Goal: Task Accomplishment & Management: Use online tool/utility

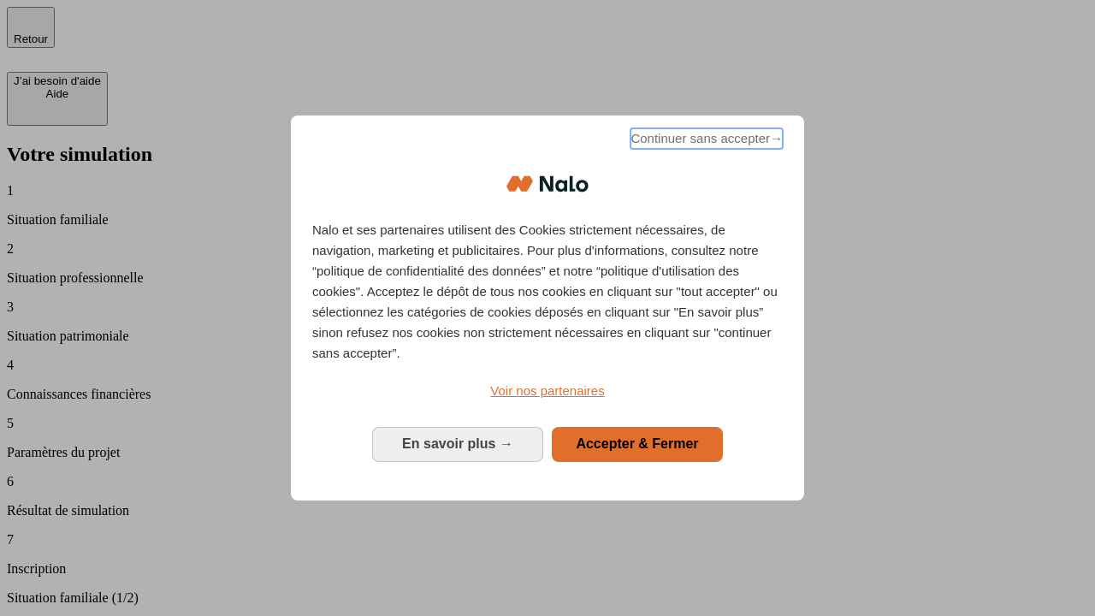
click at [705, 141] on span "Continuer sans accepter →" at bounding box center [706, 138] width 152 height 21
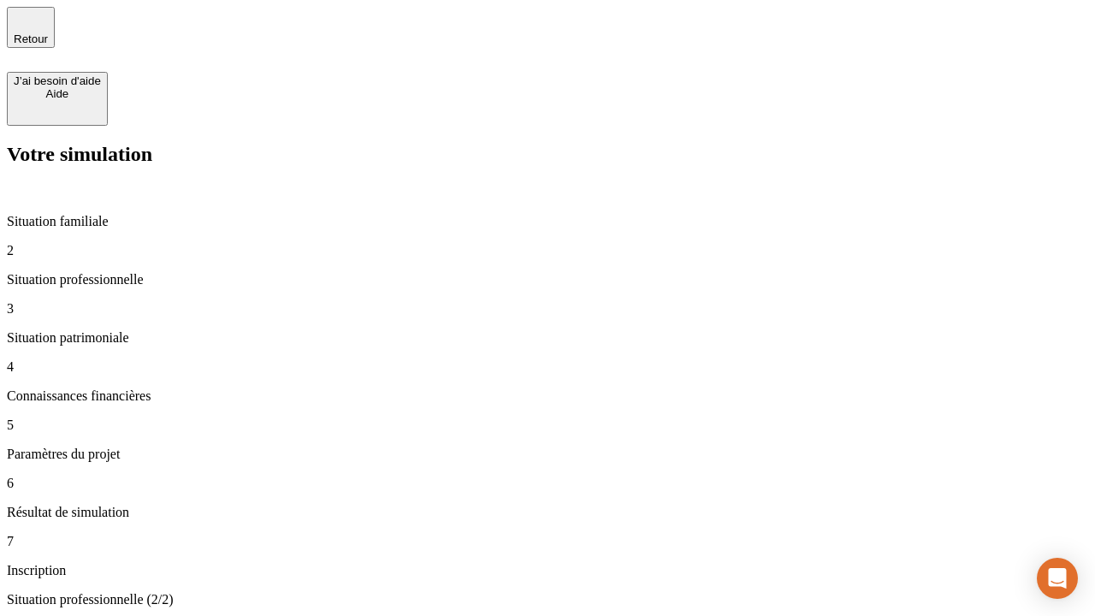
type input "30 000"
type input "0"
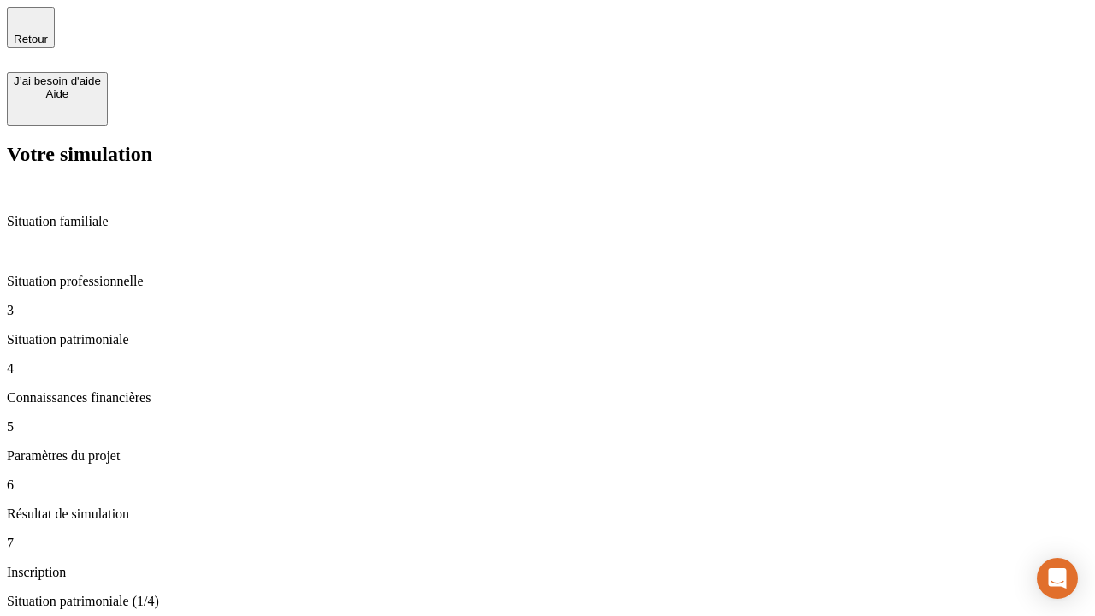
type input "1 000"
